Goal: Task Accomplishment & Management: Manage account settings

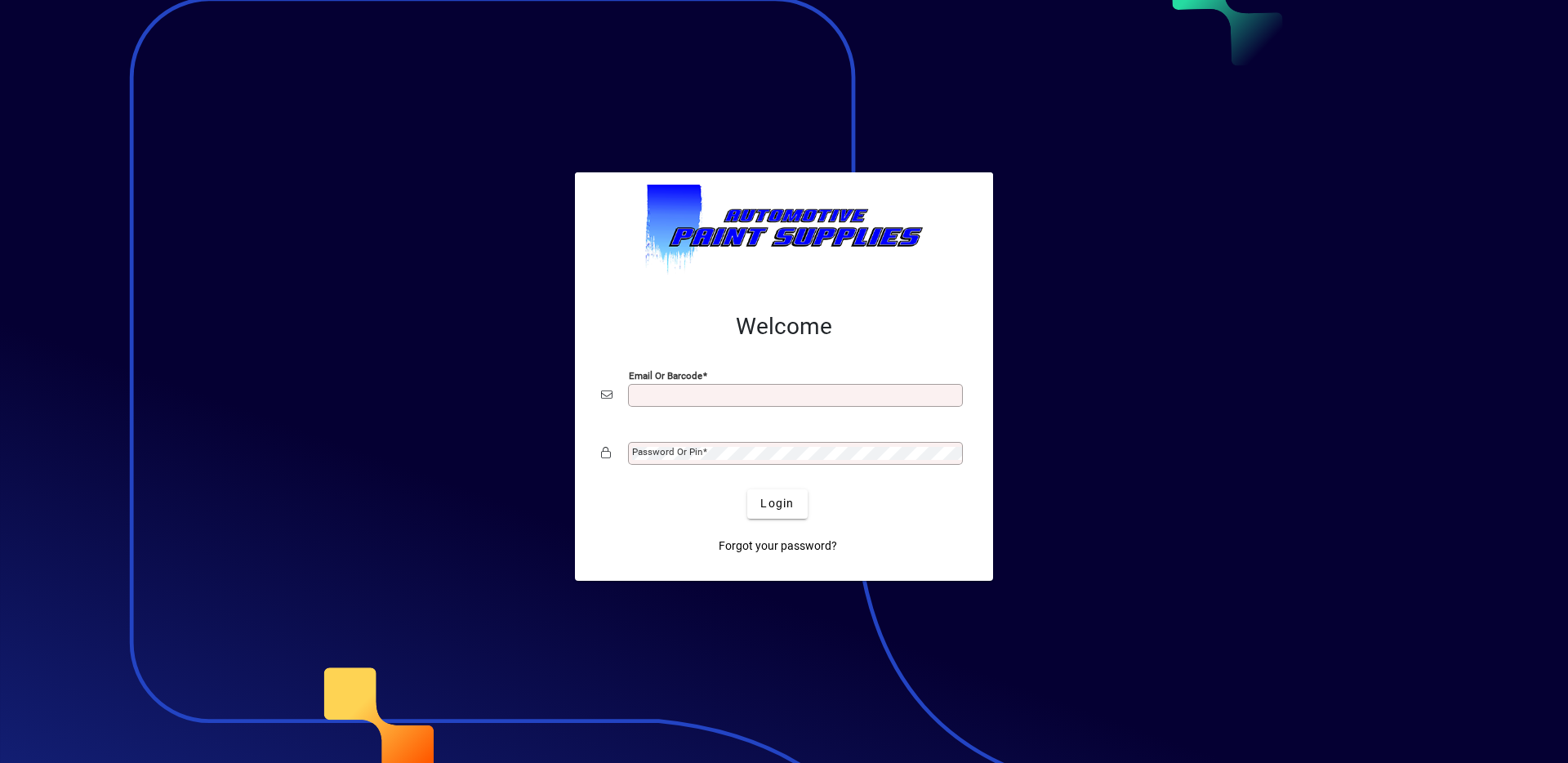
click at [761, 392] on input "Email or Barcode" at bounding box center [797, 396] width 330 height 13
type input "**********"
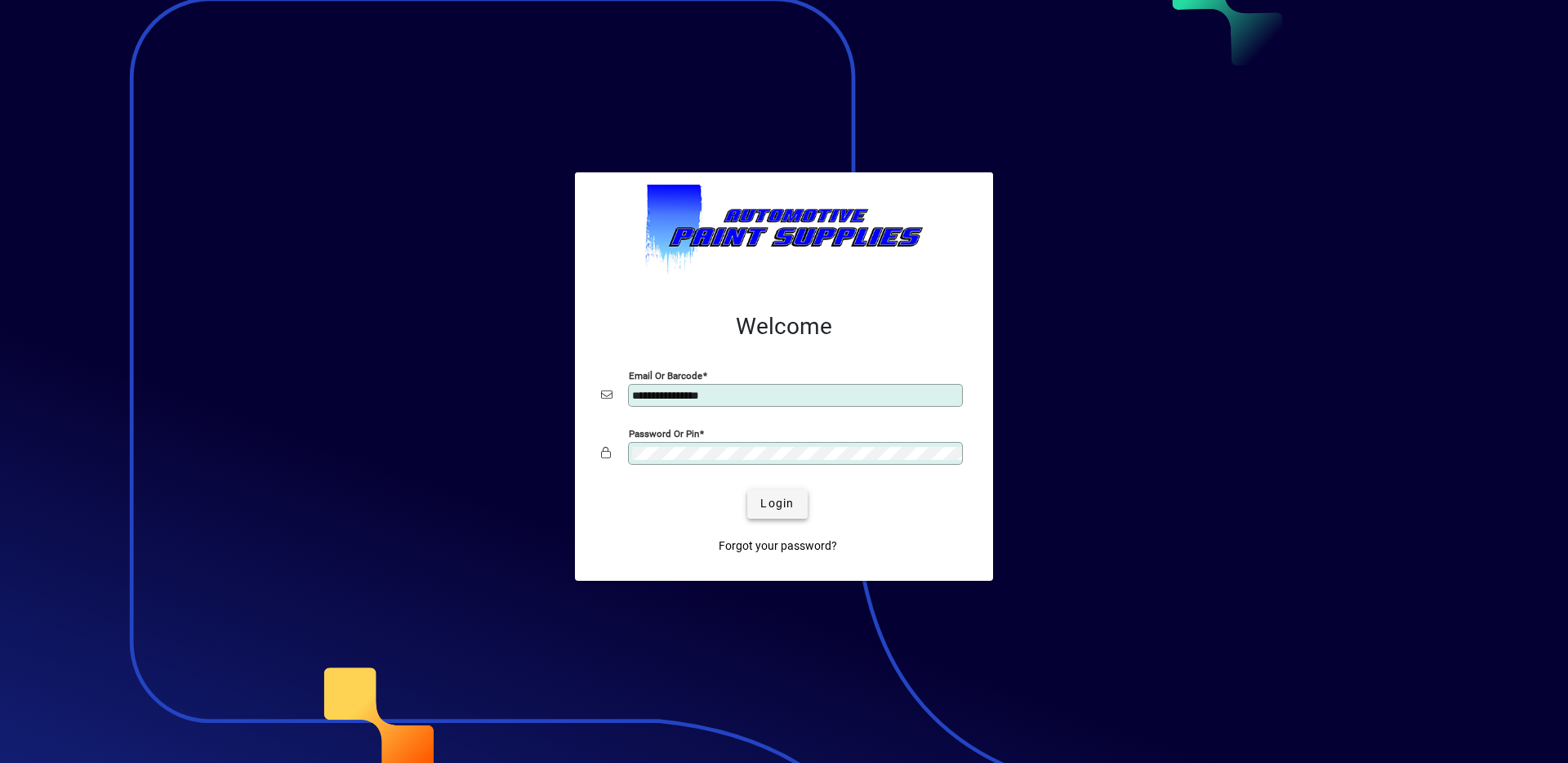
click at [782, 508] on span "Login" at bounding box center [777, 503] width 34 height 17
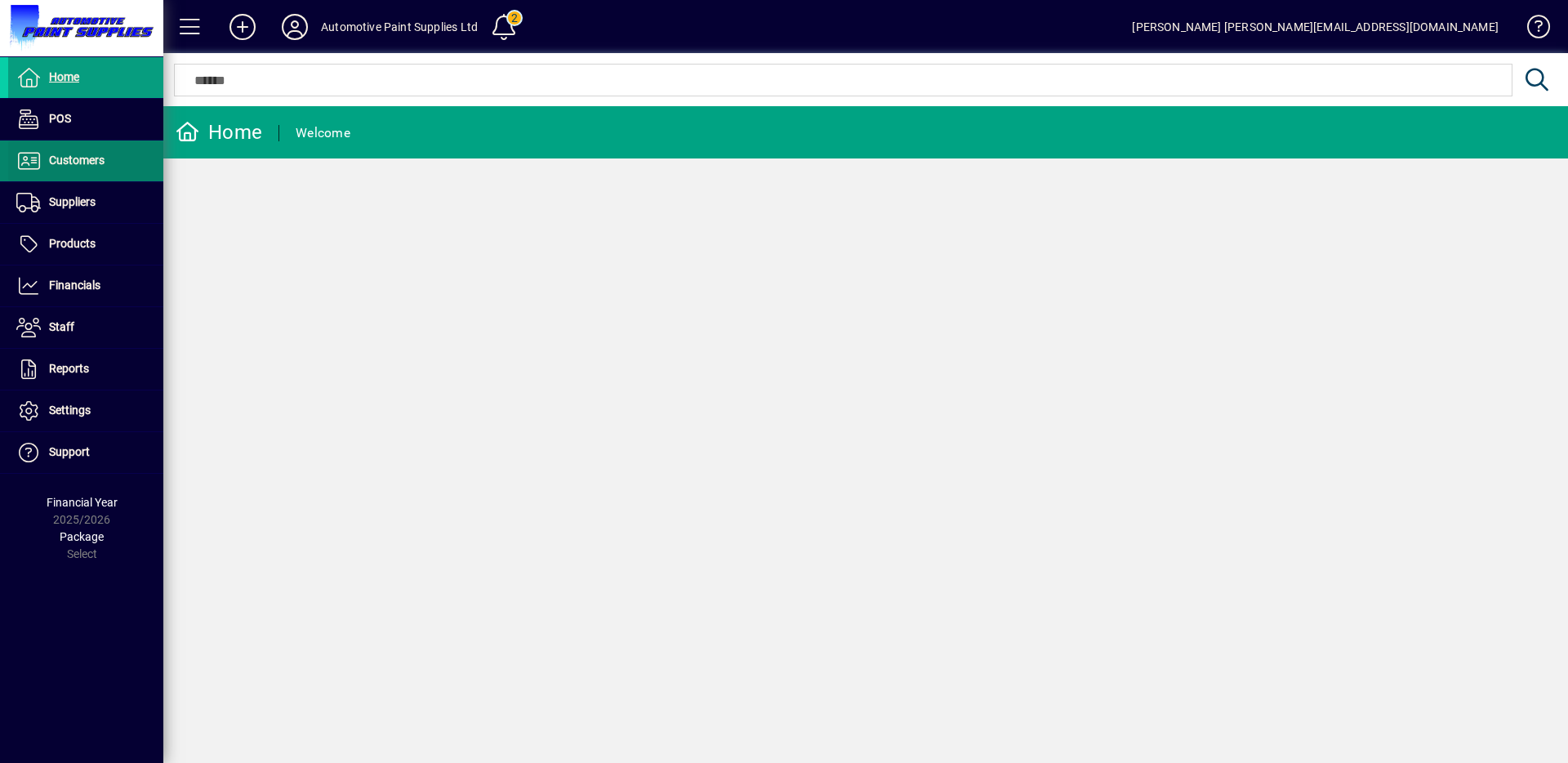
click at [56, 173] on span at bounding box center [86, 160] width 155 height 39
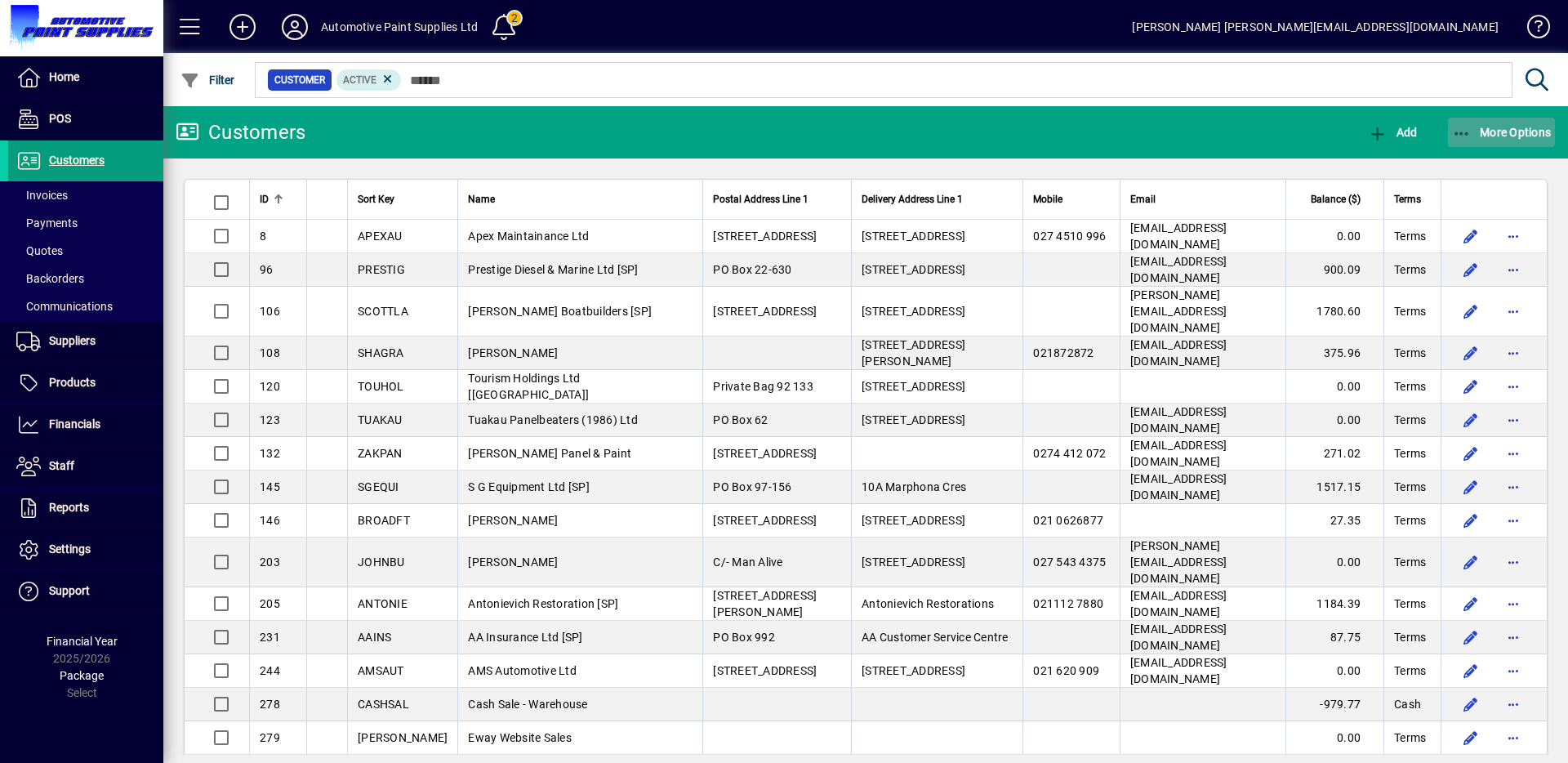
click at [1536, 142] on span "button" at bounding box center [1502, 132] width 108 height 39
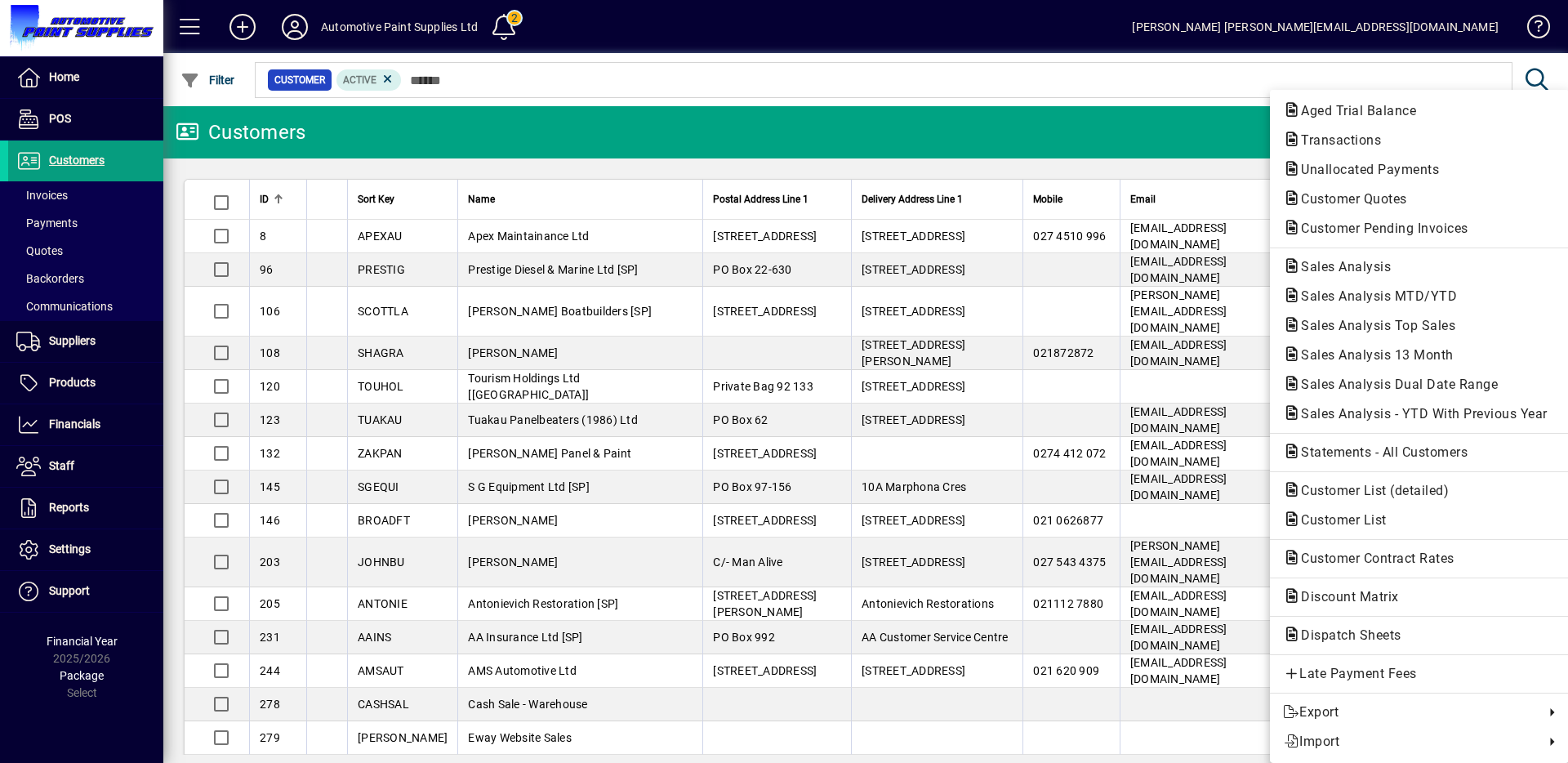
click at [90, 204] on div at bounding box center [784, 382] width 1568 height 763
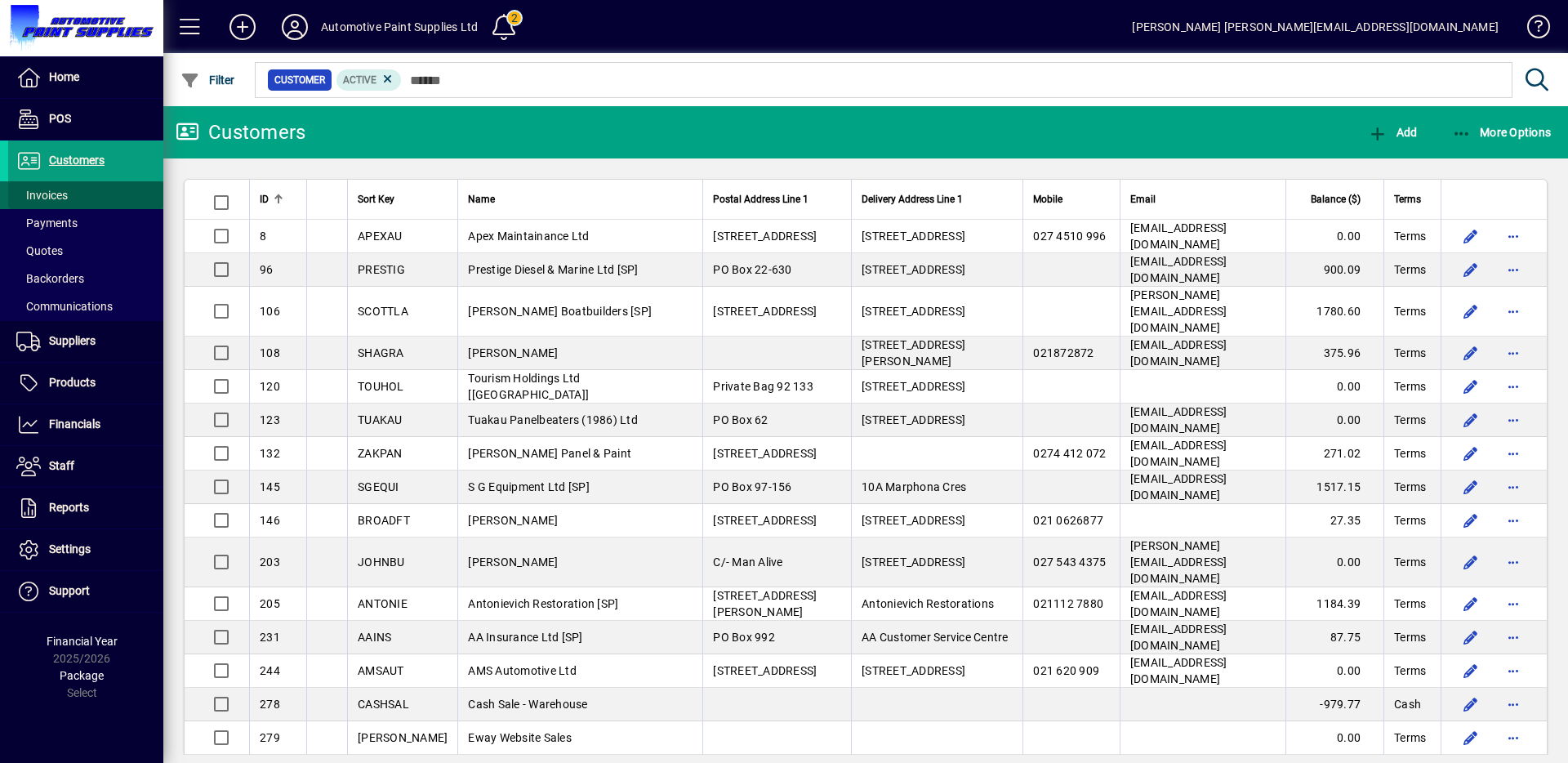
click at [81, 193] on span at bounding box center [86, 195] width 155 height 39
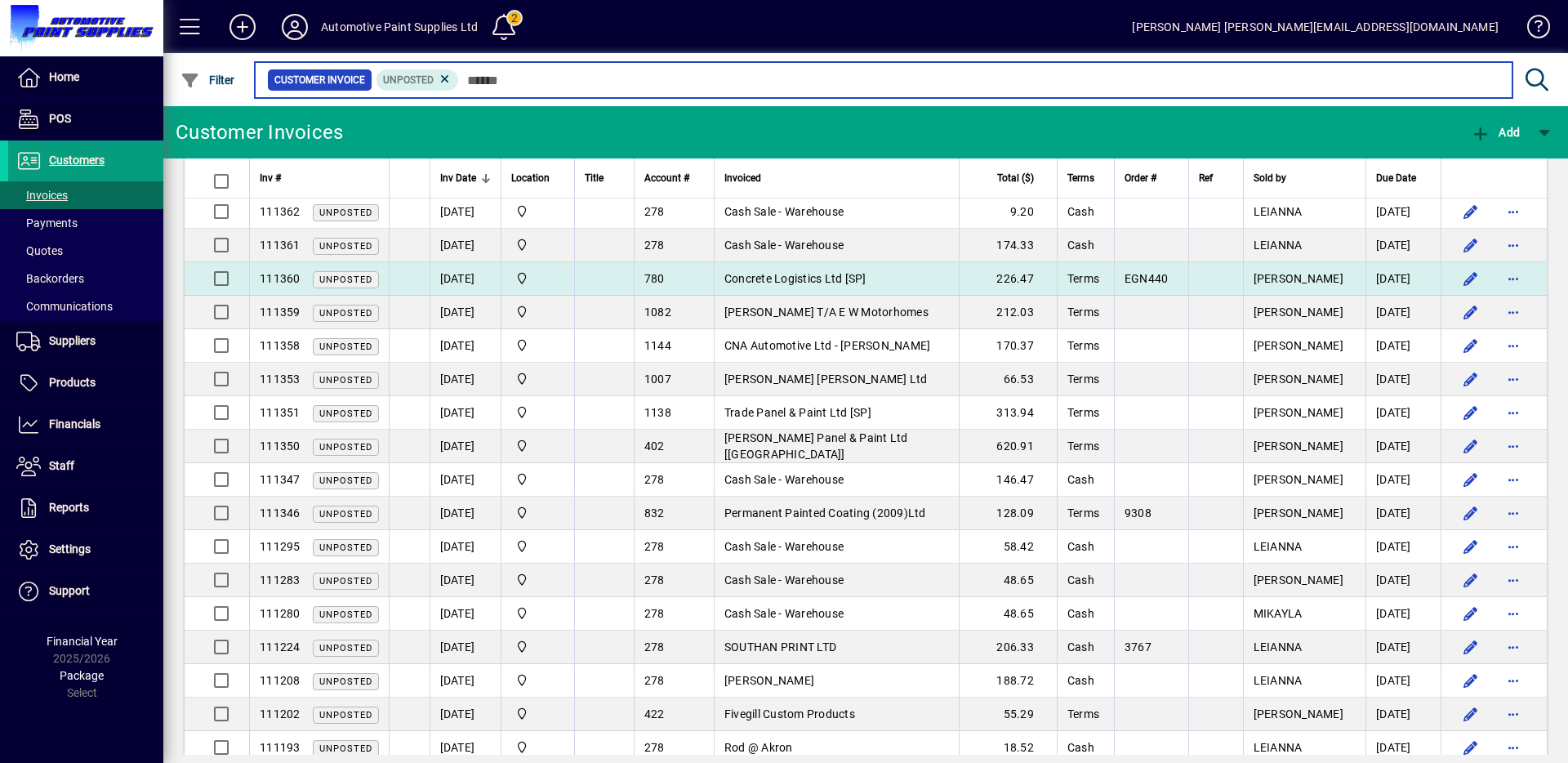
scroll to position [241, 0]
